Goal: Transaction & Acquisition: Book appointment/travel/reservation

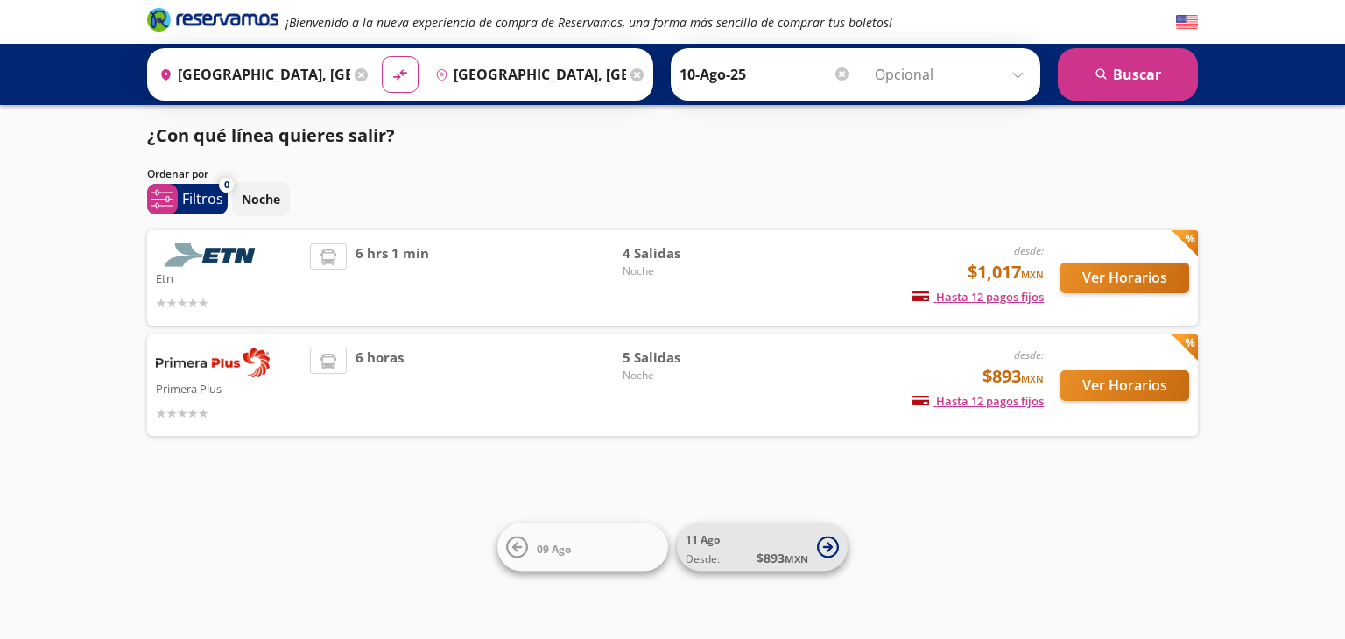
click at [789, 554] on small "MXN" at bounding box center [797, 559] width 24 height 13
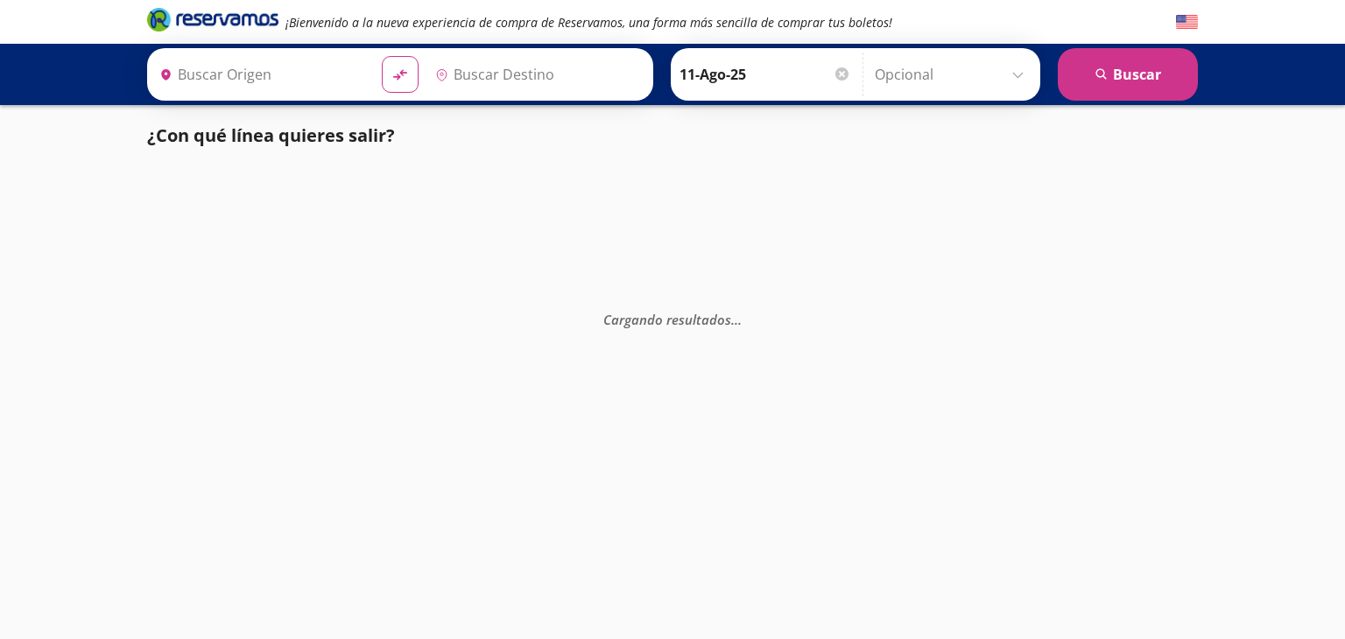
type input "[GEOGRAPHIC_DATA], [GEOGRAPHIC_DATA]"
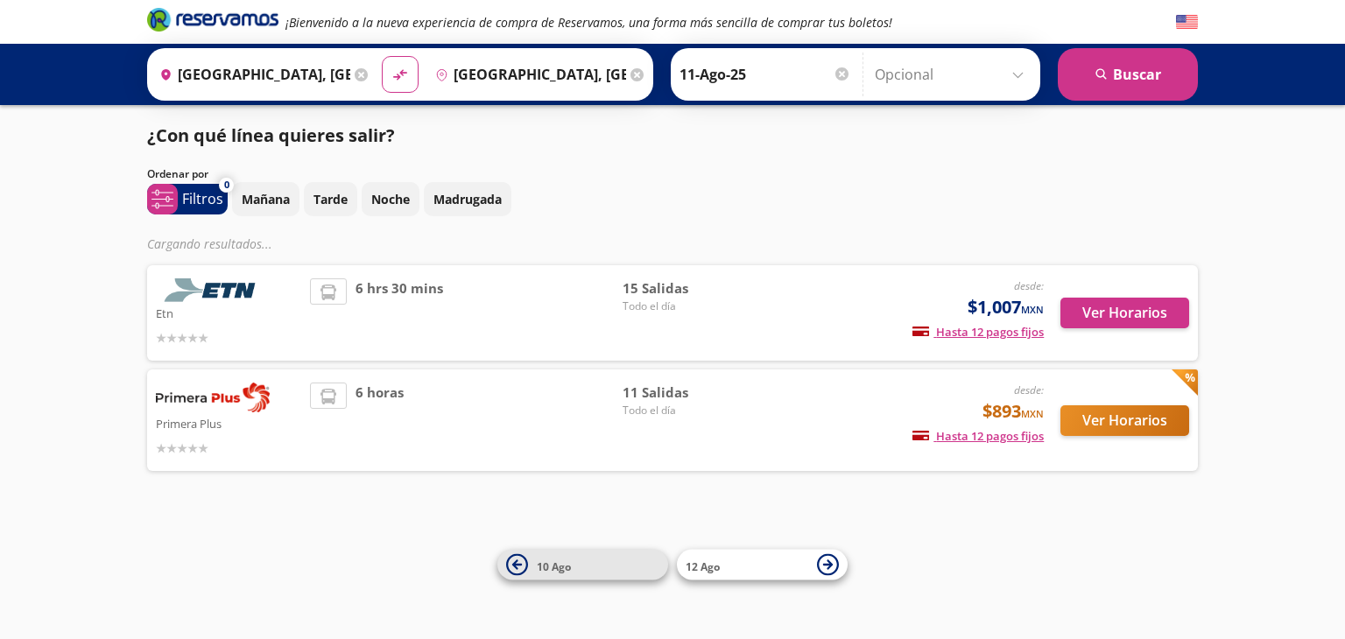
click at [617, 556] on span "10 Ago" at bounding box center [598, 564] width 123 height 21
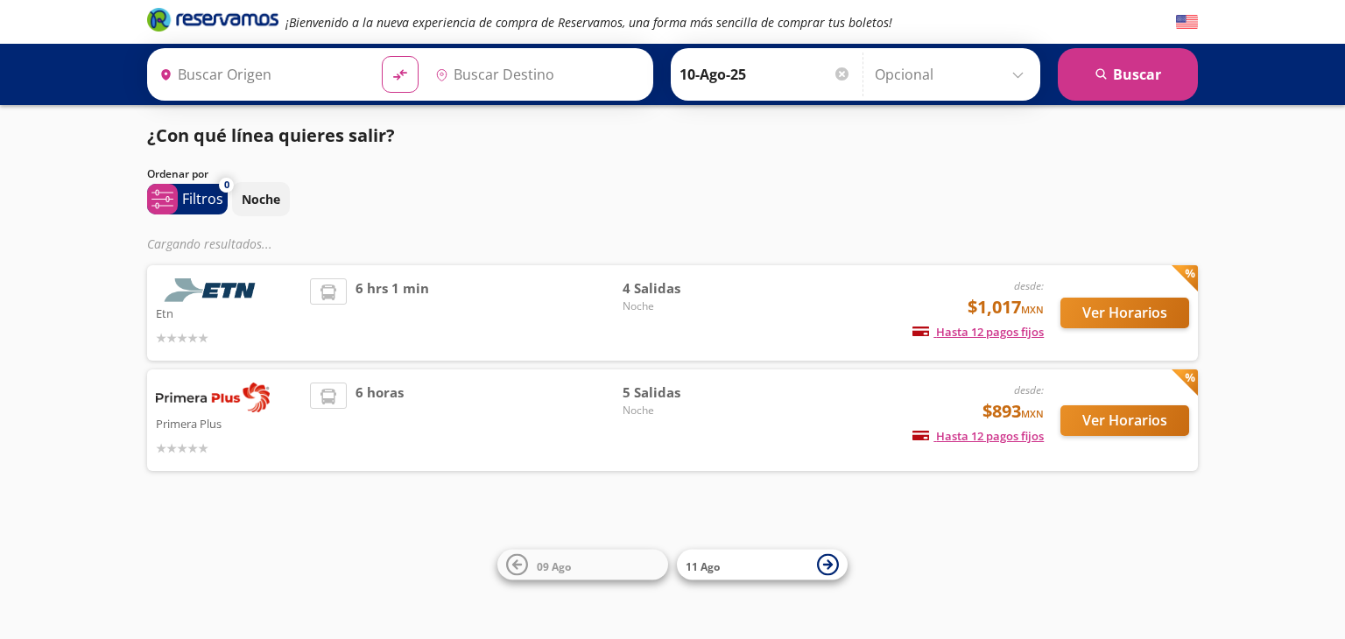
type input "[GEOGRAPHIC_DATA], [GEOGRAPHIC_DATA]"
